Goal: Task Accomplishment & Management: Use online tool/utility

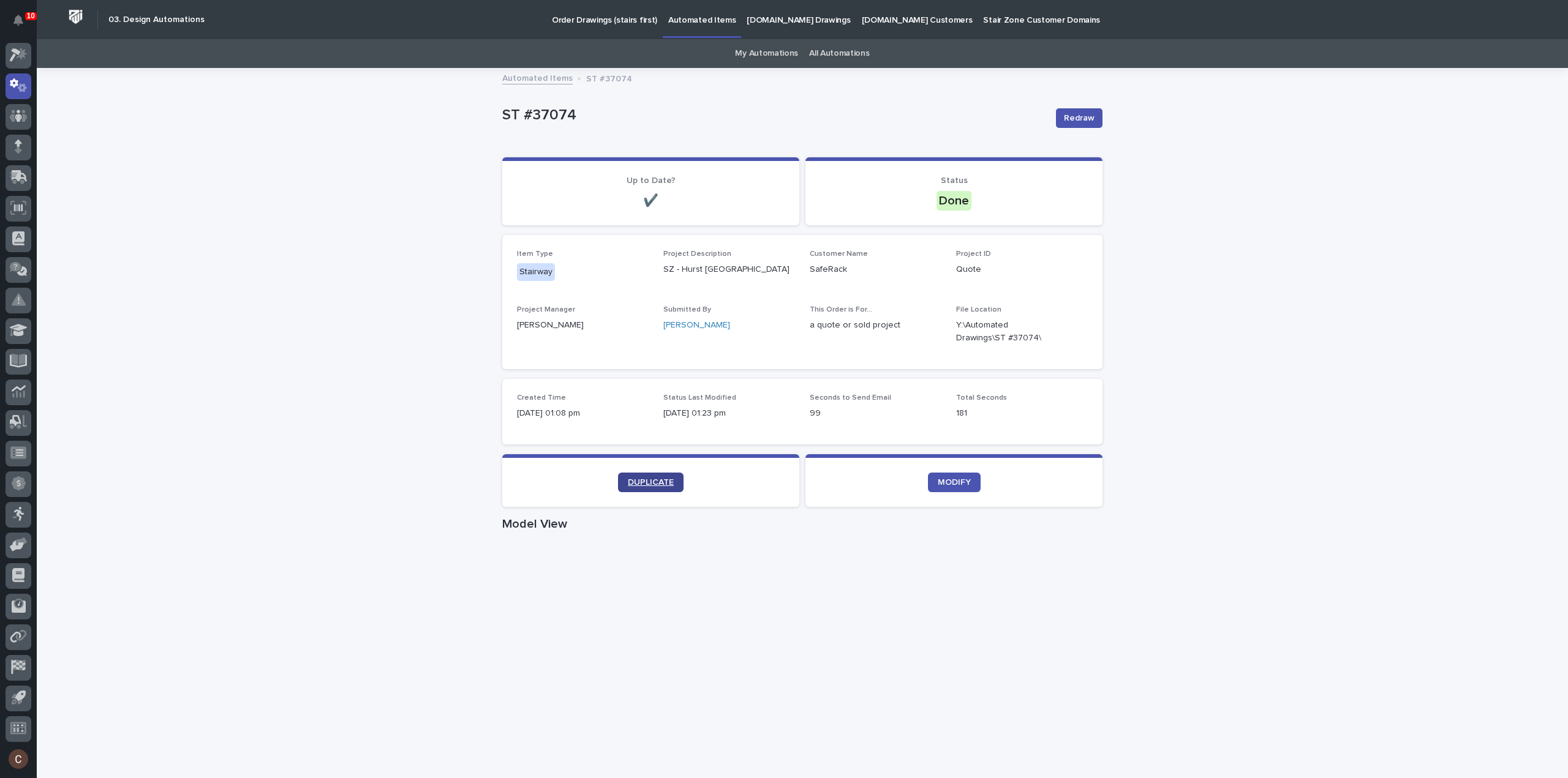
click at [654, 475] on link "DUPLICATE" at bounding box center [650, 482] width 66 height 19
click at [655, 485] on span "DUPLICATE" at bounding box center [651, 482] width 46 height 8
click at [650, 485] on span "DUPLICATE" at bounding box center [651, 482] width 46 height 8
